Goal: Task Accomplishment & Management: Manage account settings

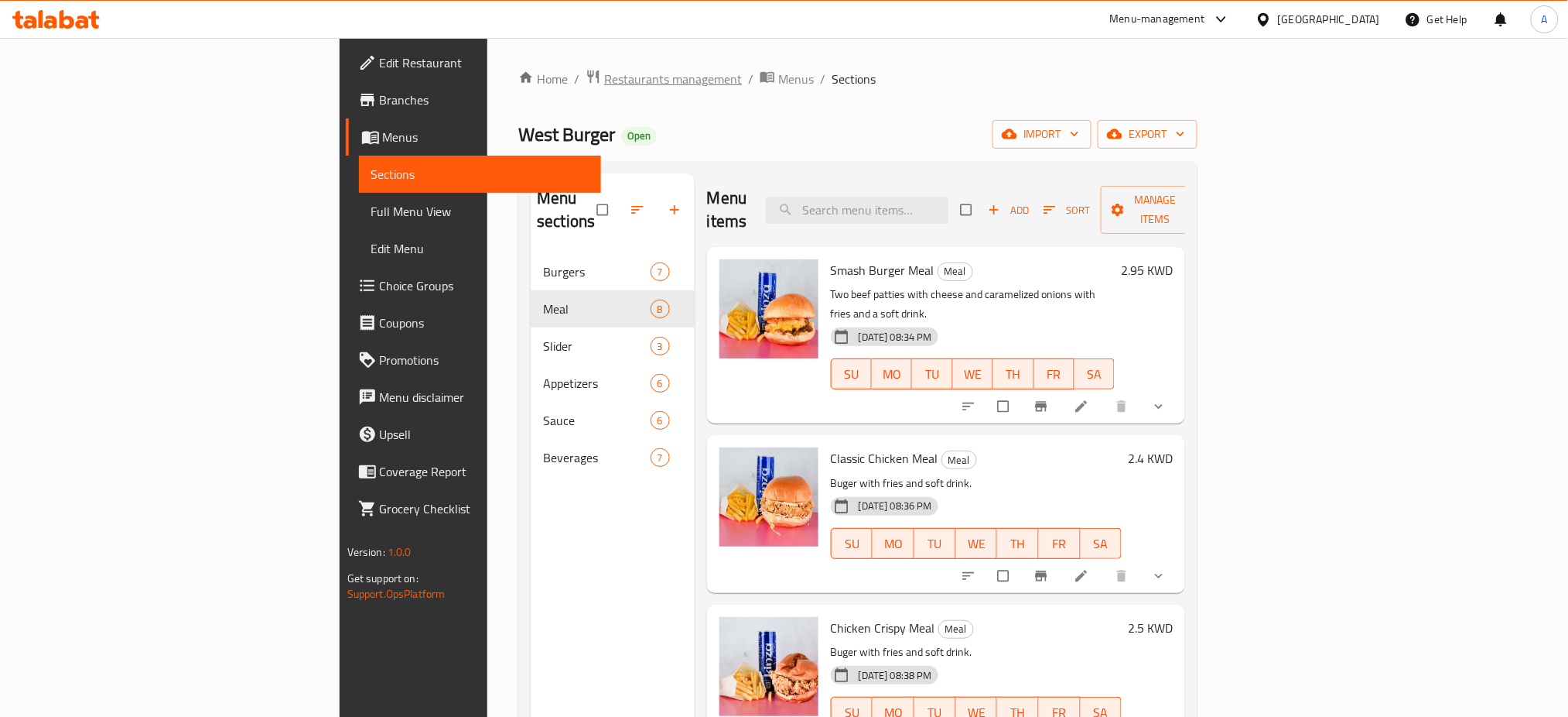
click at [604, 70] on span "Restaurants management" at bounding box center [672, 79] width 137 height 19
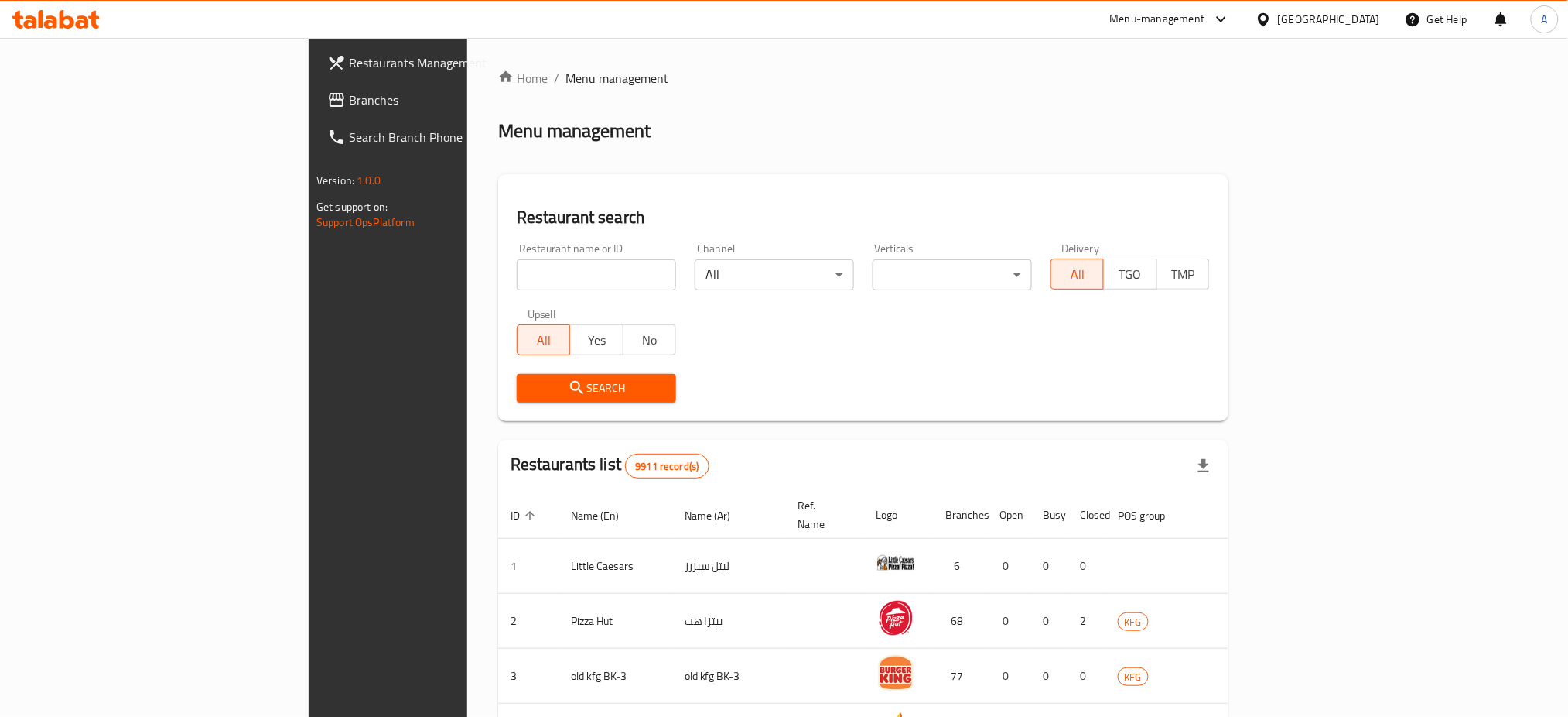
click at [517, 272] on input "search" at bounding box center [596, 274] width 159 height 31
type input "al baharana"
click button "Search" at bounding box center [596, 388] width 159 height 28
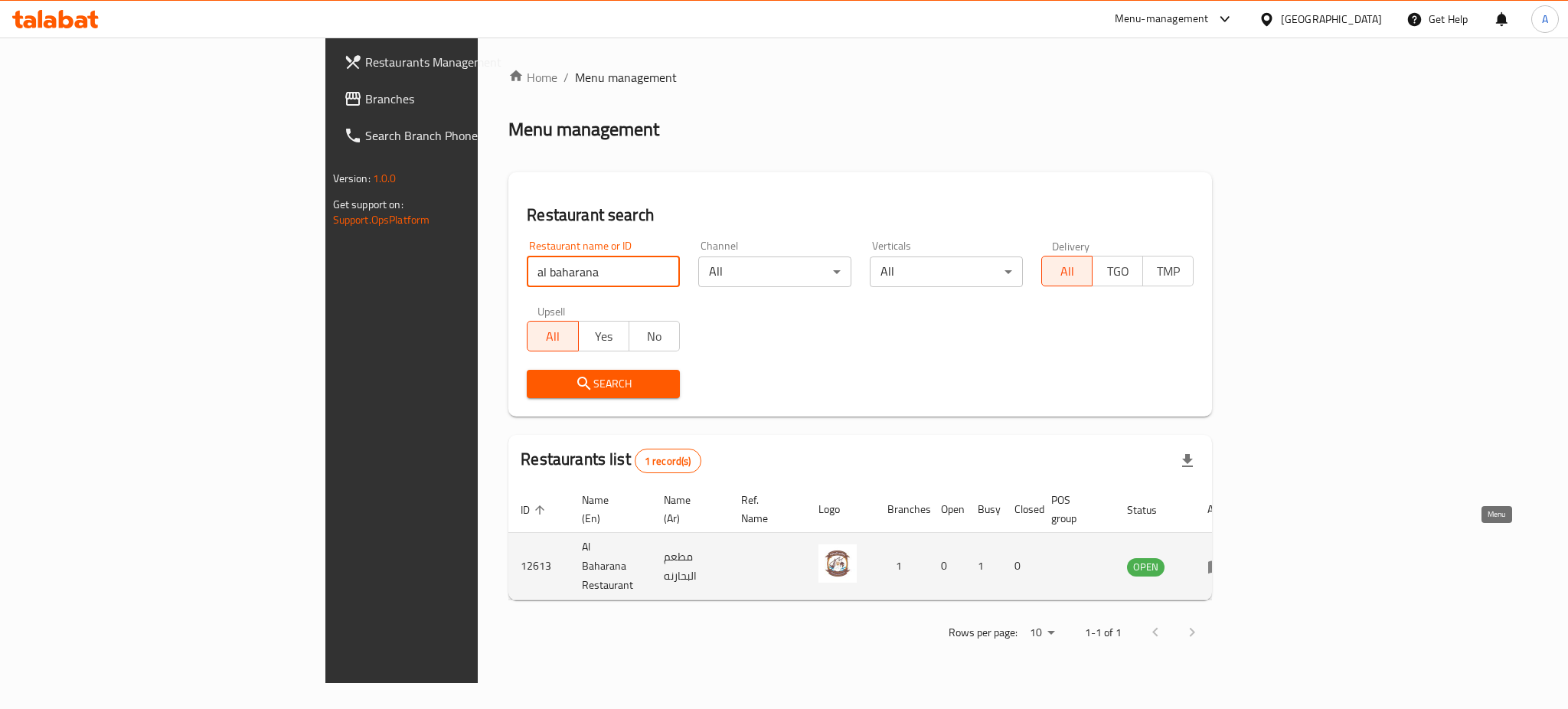
click at [1236, 557] on link "enhanced table" at bounding box center [1221, 566] width 28 height 19
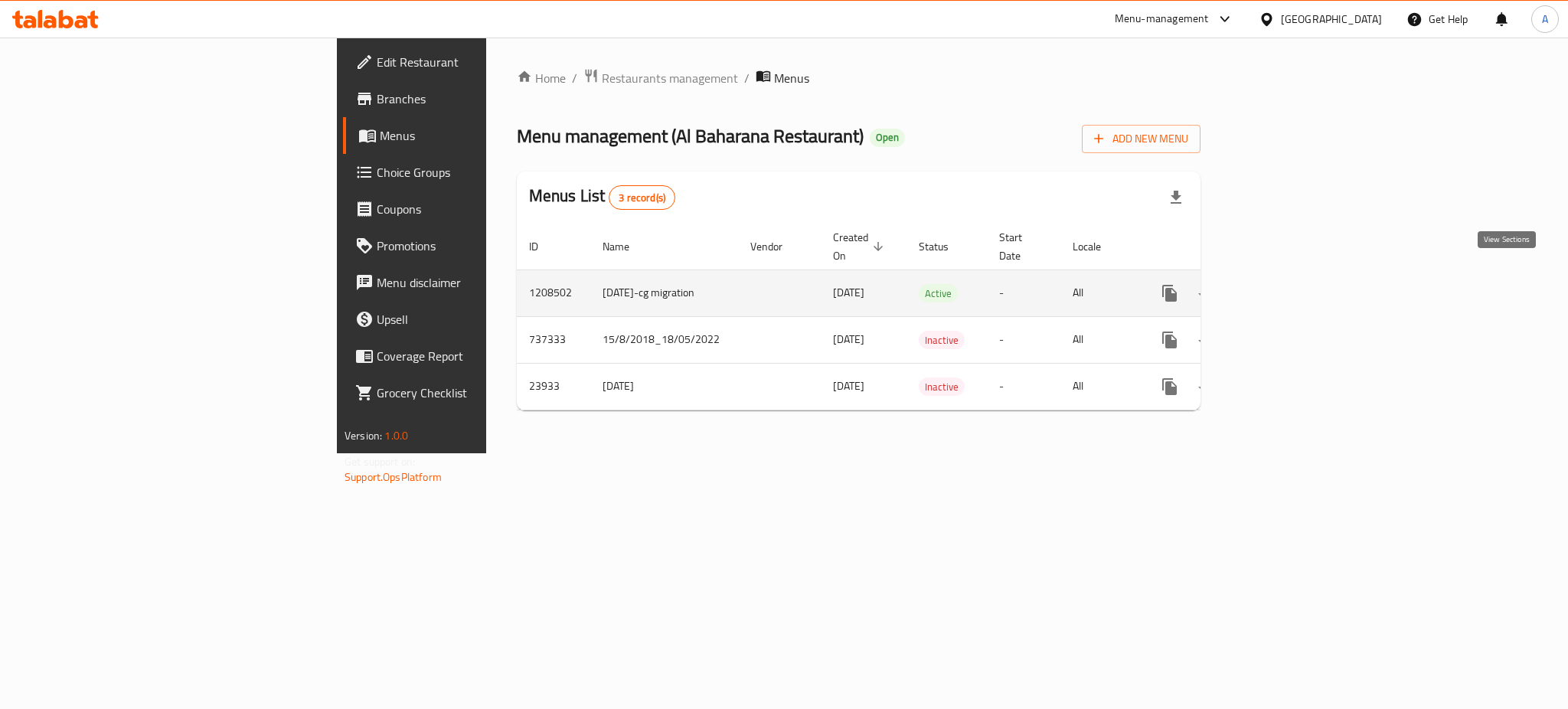
click at [1289, 284] on icon "enhanced table" at bounding box center [1280, 293] width 19 height 19
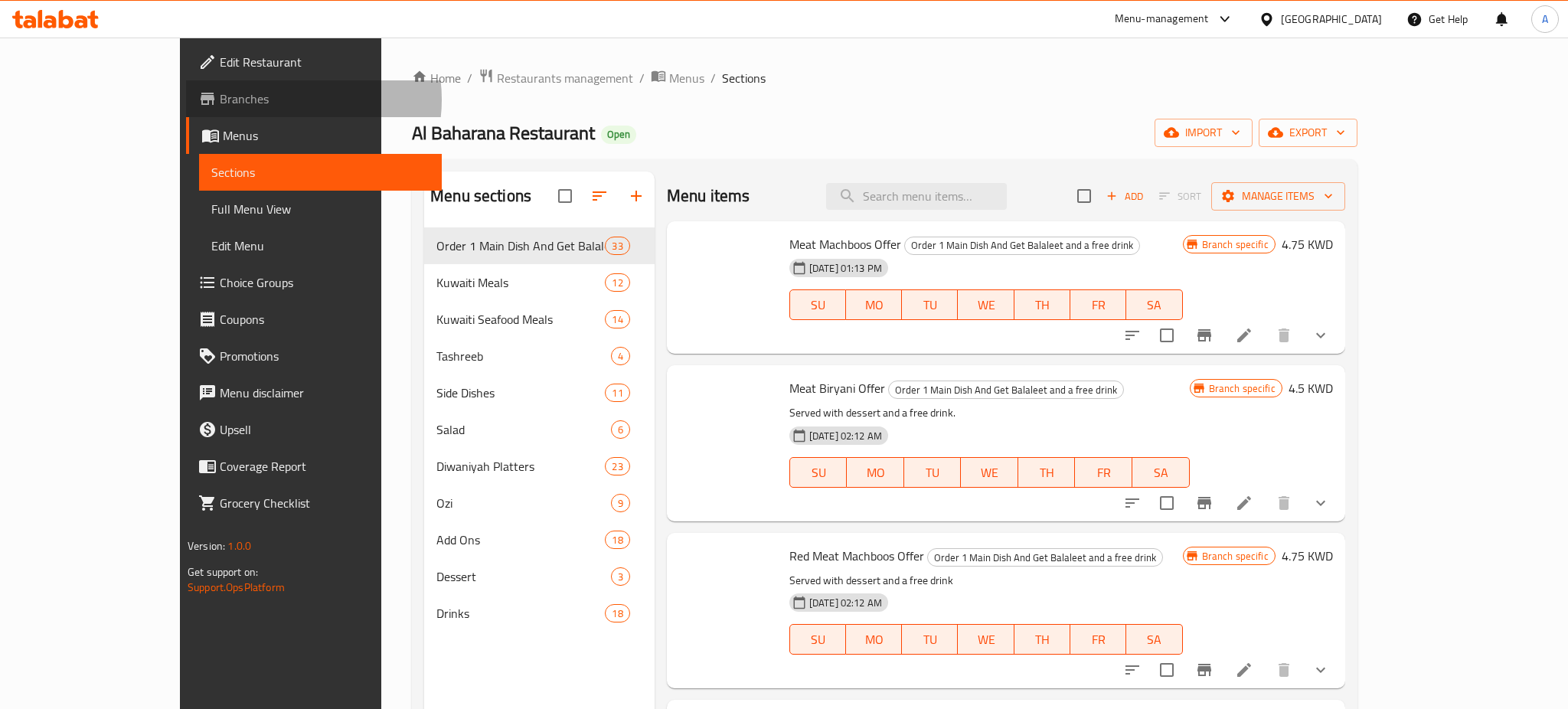
click at [220, 100] on span "Branches" at bounding box center [324, 99] width 210 height 19
